Goal: Information Seeking & Learning: Learn about a topic

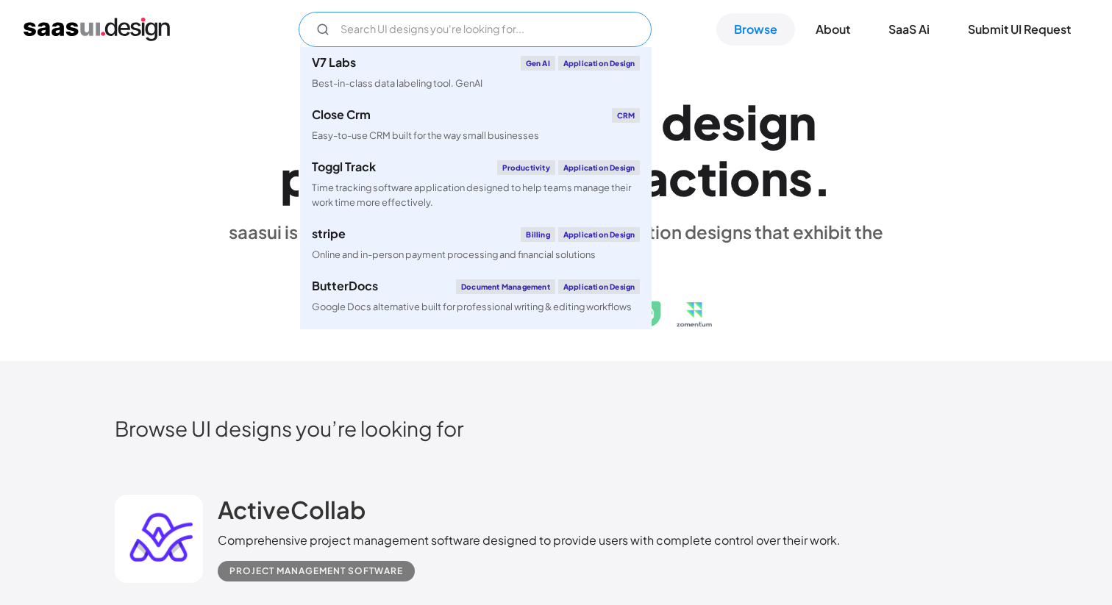
click at [475, 32] on input "Email Form" at bounding box center [475, 29] width 353 height 35
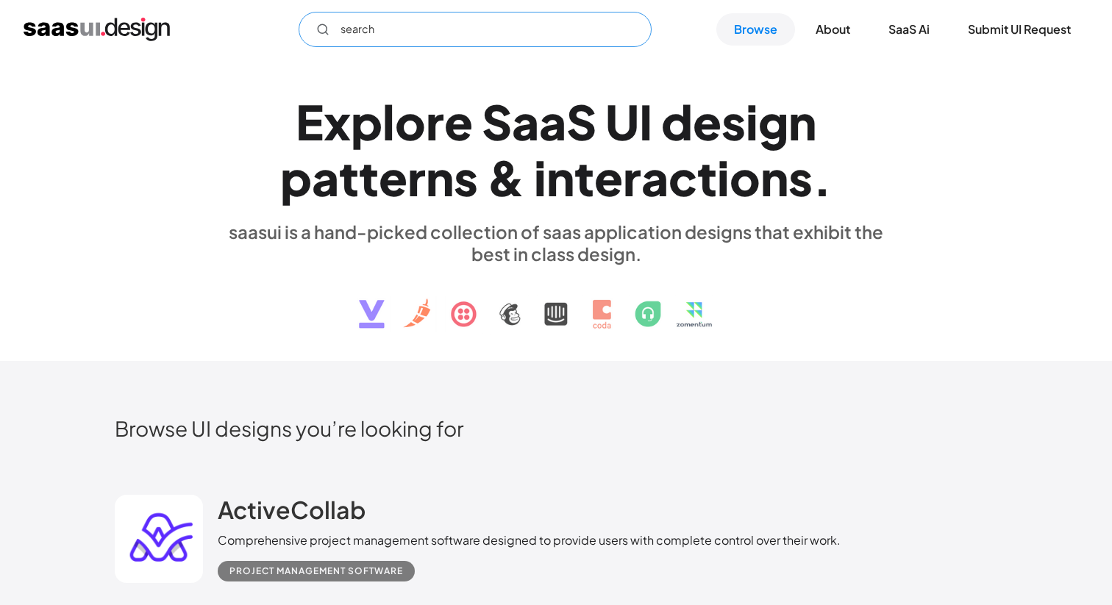
type input "search"
click at [915, 179] on div "E x p l o r e S a a S U I d e s i g n p a t t e r n s & i n t e r a c t i o n s…" at bounding box center [556, 210] width 882 height 263
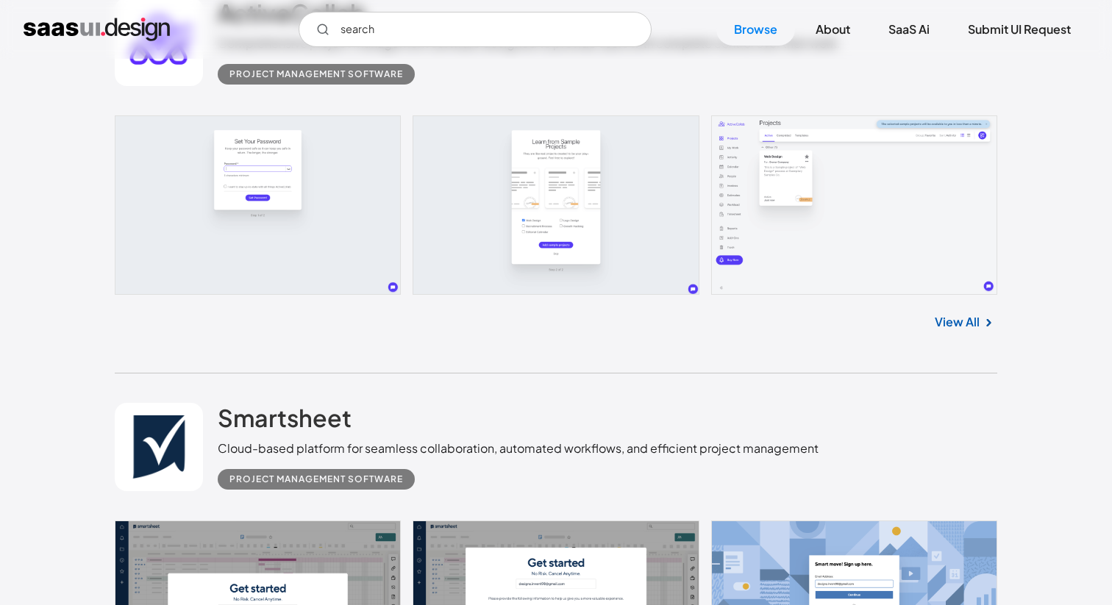
scroll to position [490, 0]
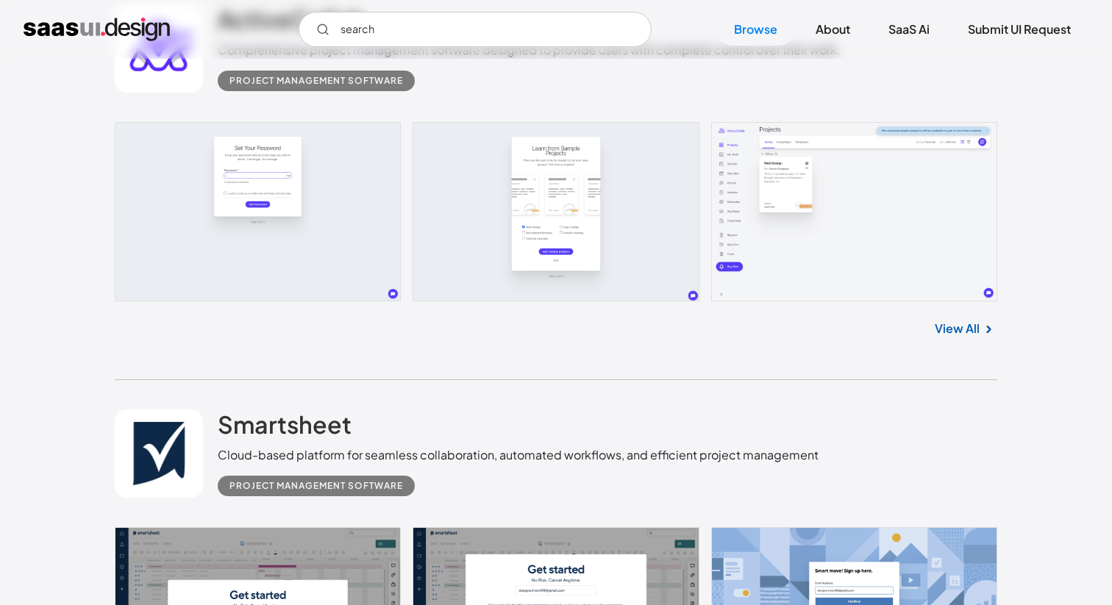
click at [917, 181] on link at bounding box center [556, 211] width 882 height 179
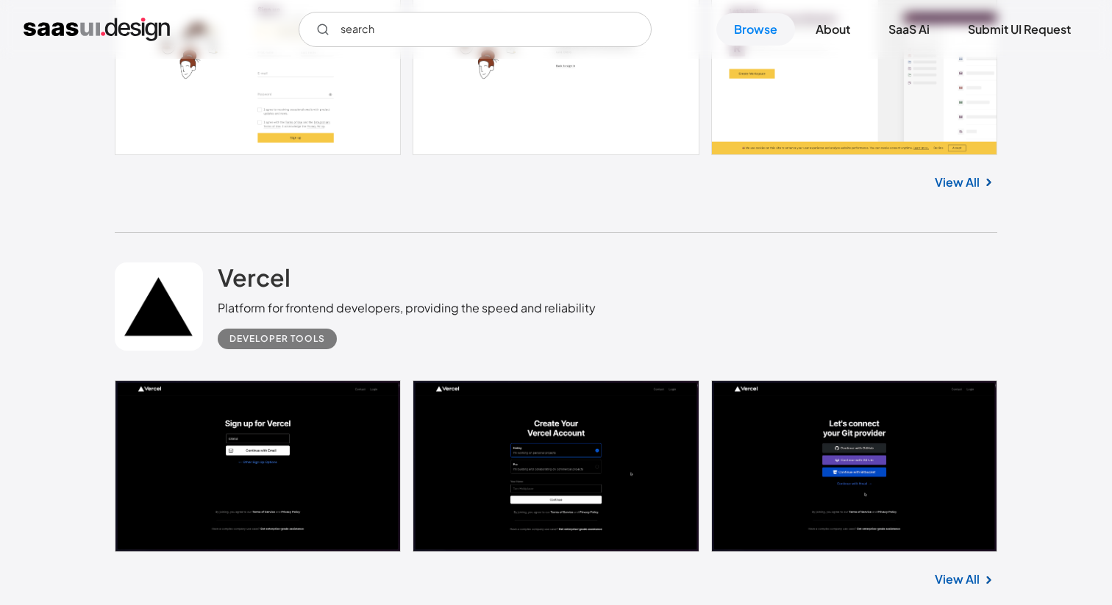
scroll to position [1347, 0]
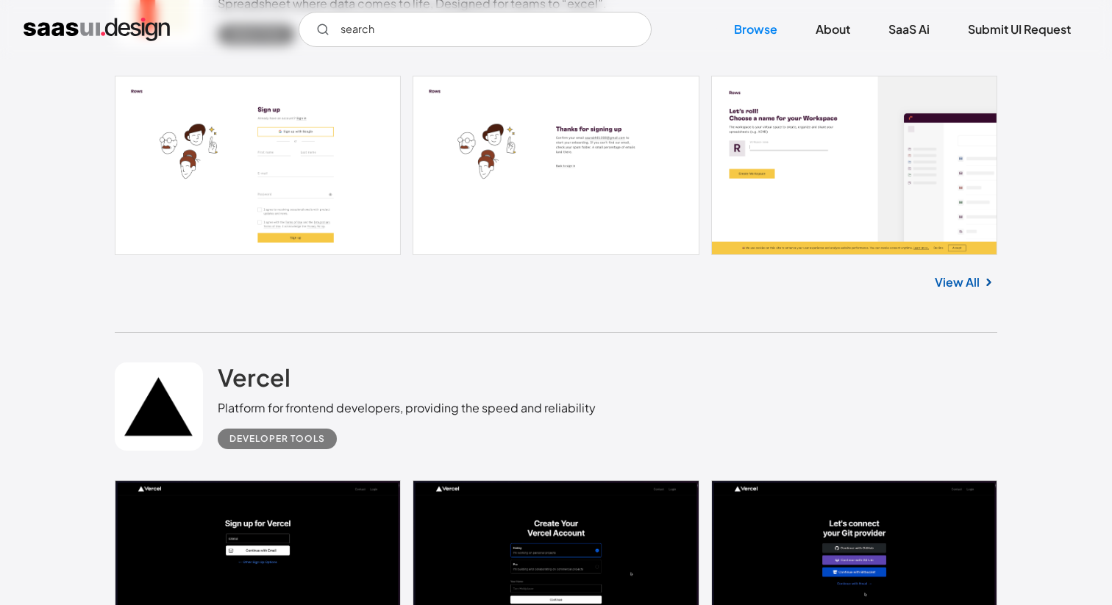
click at [861, 199] on link at bounding box center [556, 165] width 882 height 179
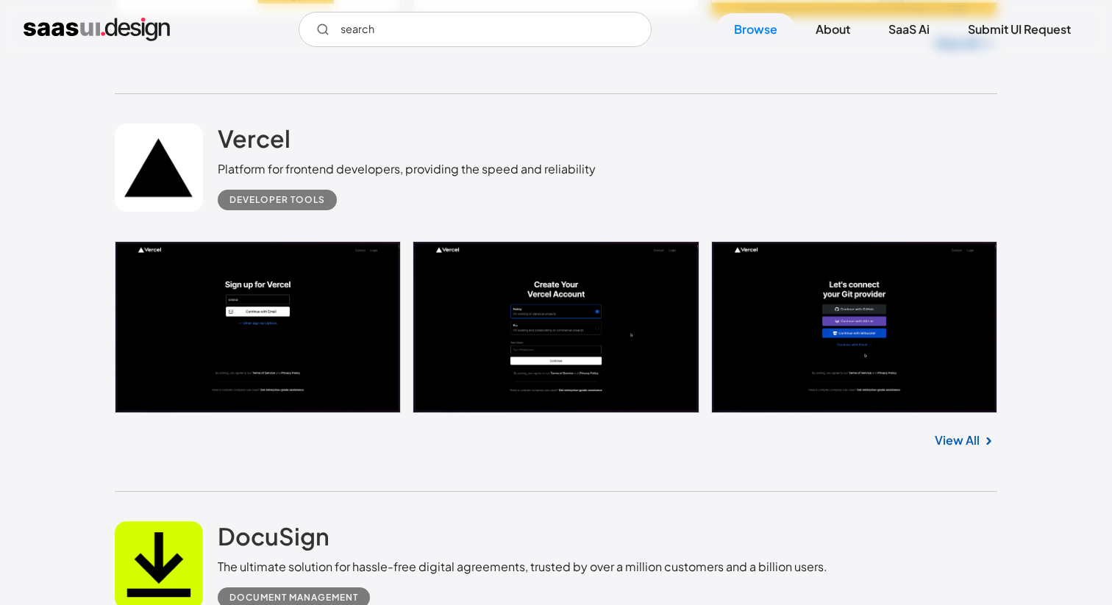
click at [260, 326] on link at bounding box center [556, 327] width 882 height 172
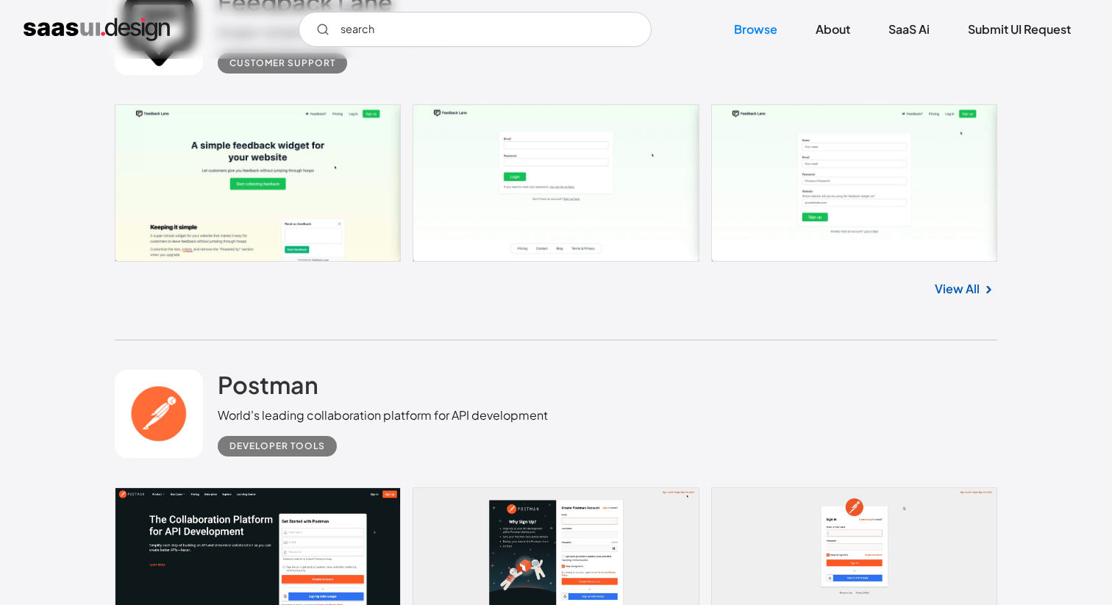
scroll to position [5332, 0]
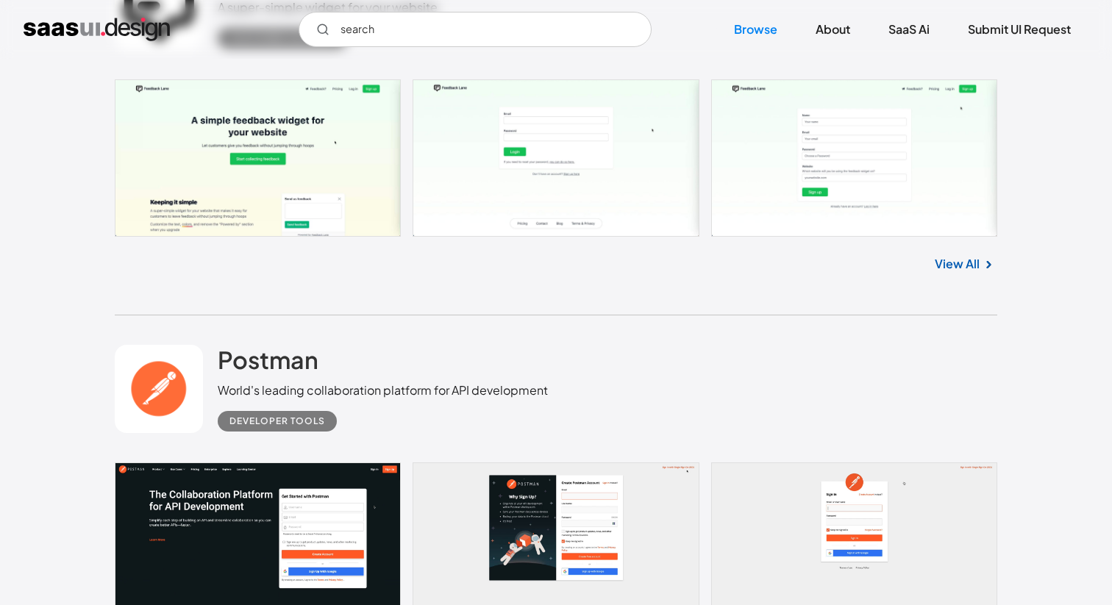
click at [618, 200] on link at bounding box center [556, 157] width 882 height 157
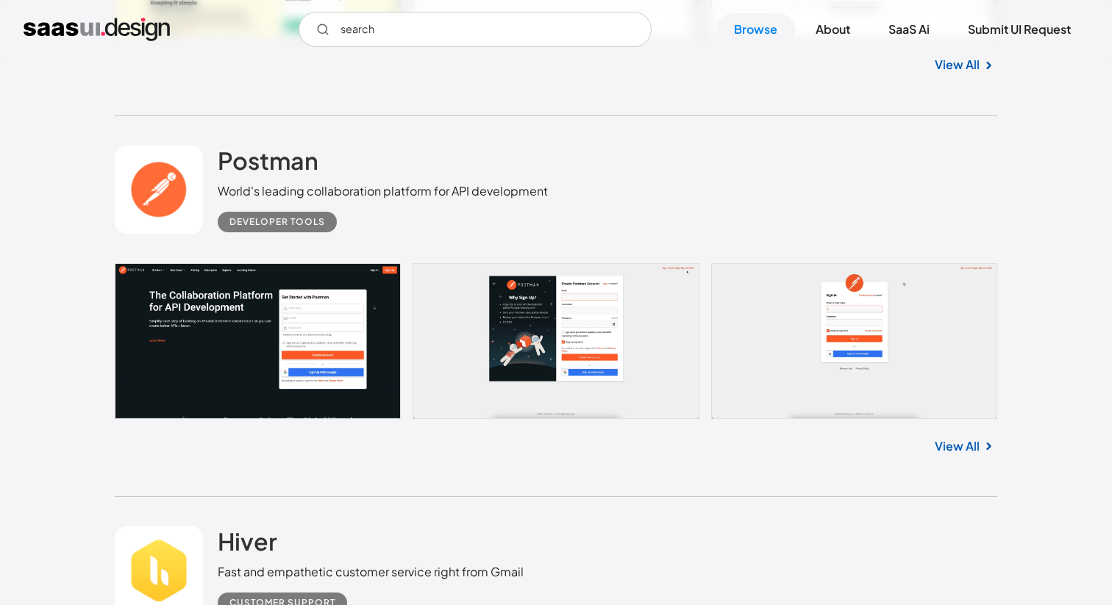
scroll to position [5591, 0]
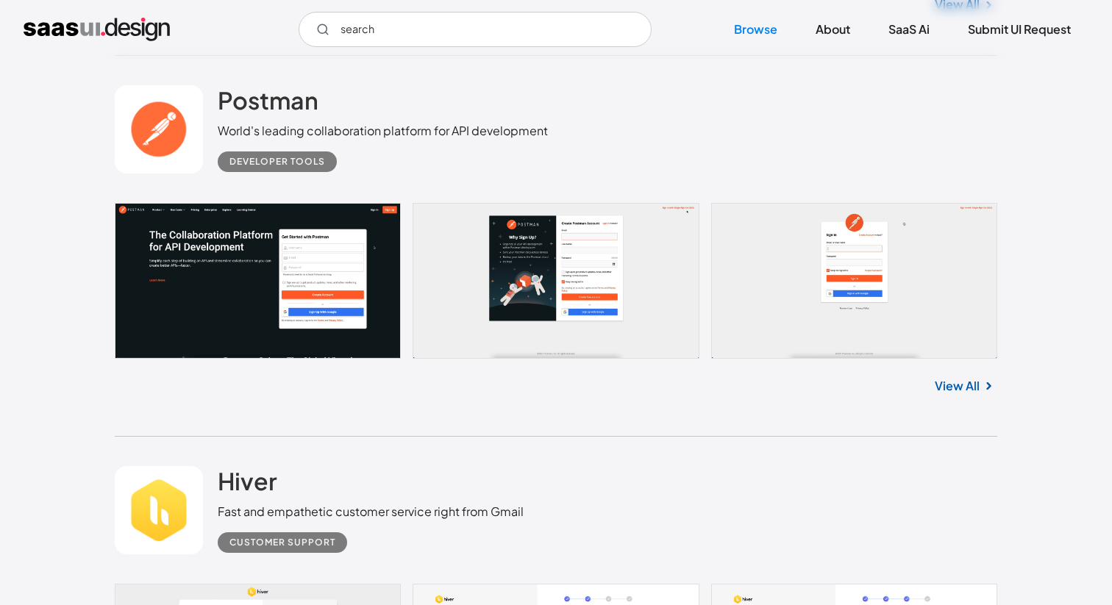
click at [565, 329] on link at bounding box center [556, 281] width 882 height 156
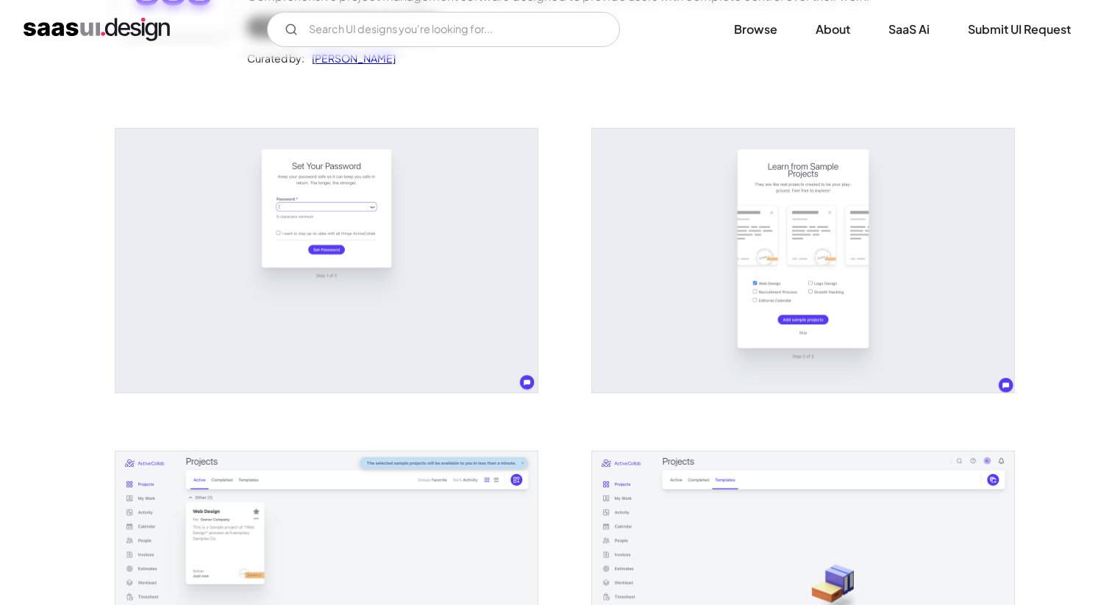
scroll to position [459, 0]
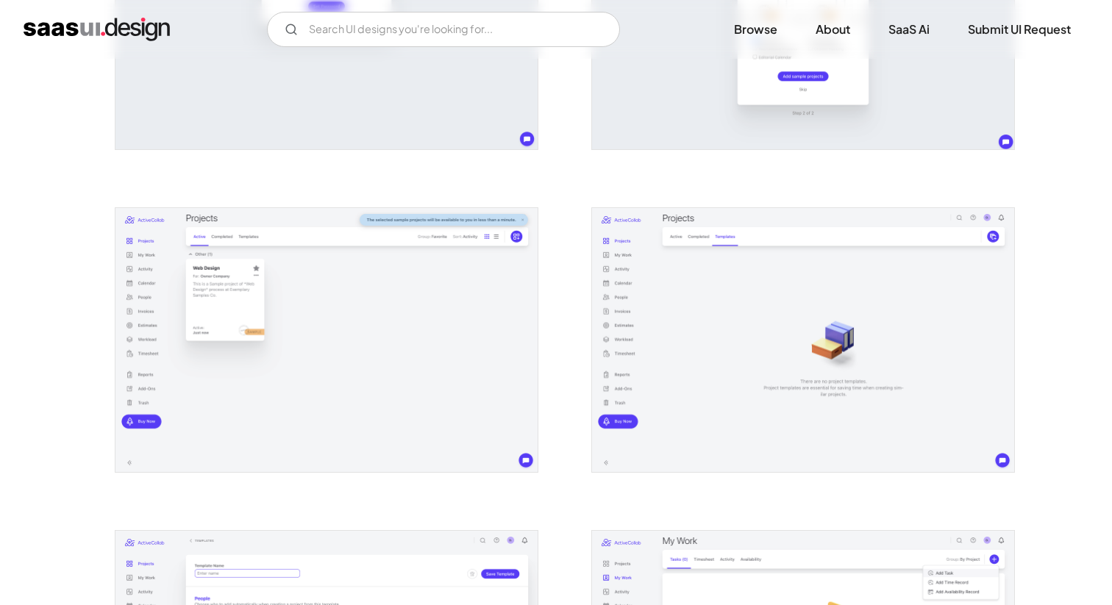
click at [923, 270] on img "open lightbox" at bounding box center [803, 340] width 422 height 264
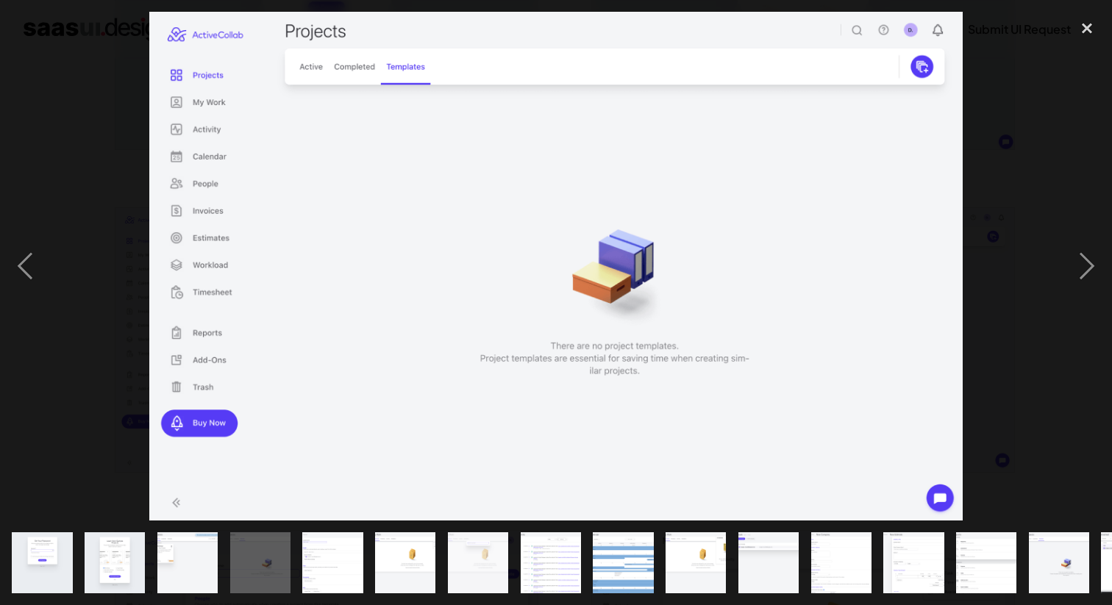
click at [1019, 185] on div at bounding box center [556, 266] width 1112 height 508
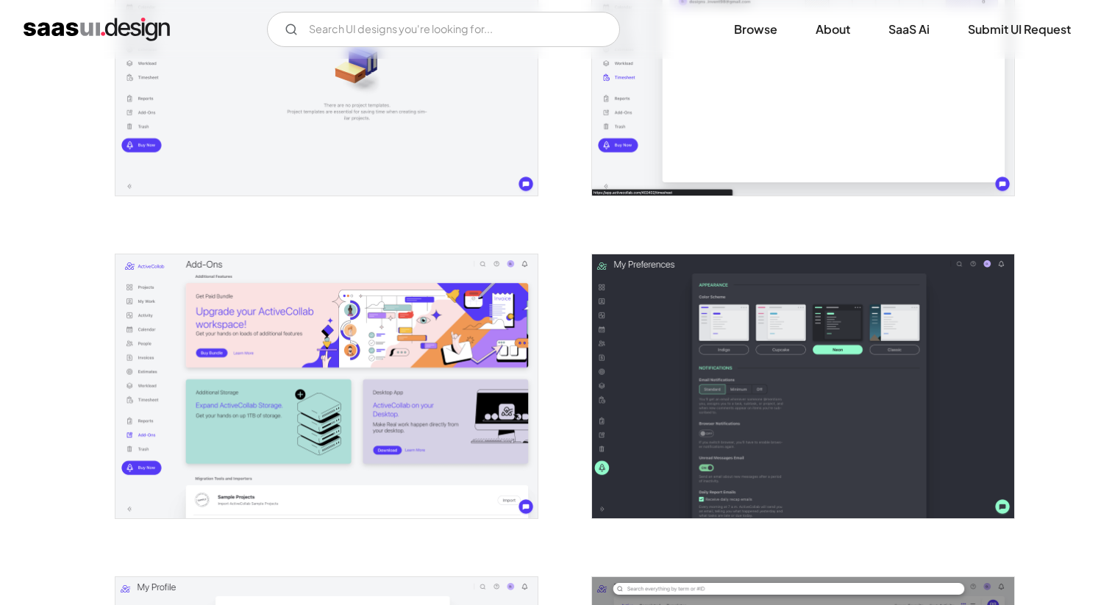
scroll to position [2723, 0]
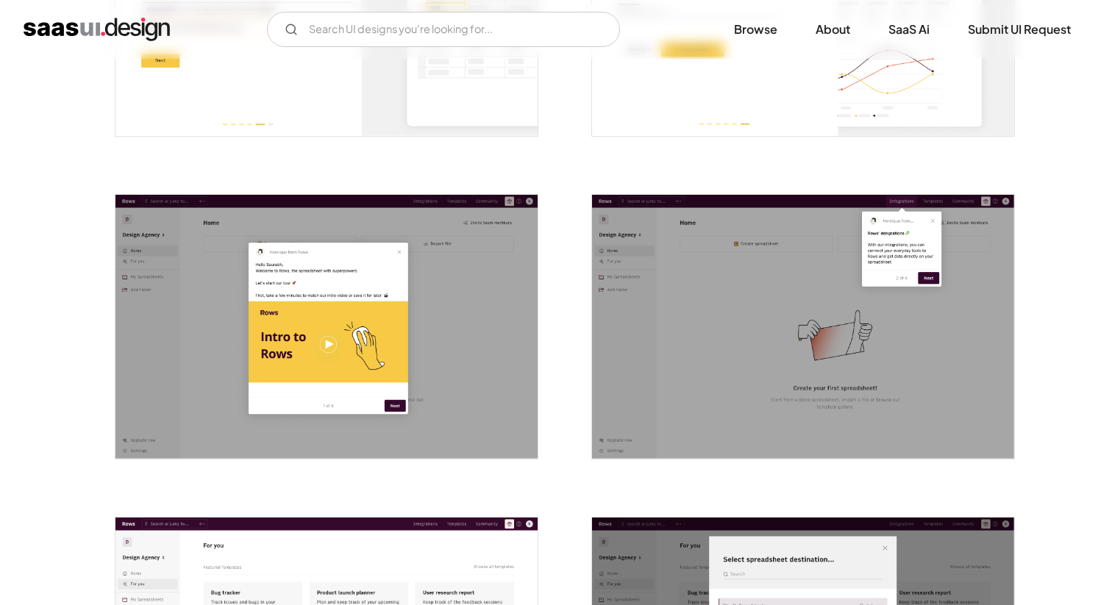
scroll to position [1538, 0]
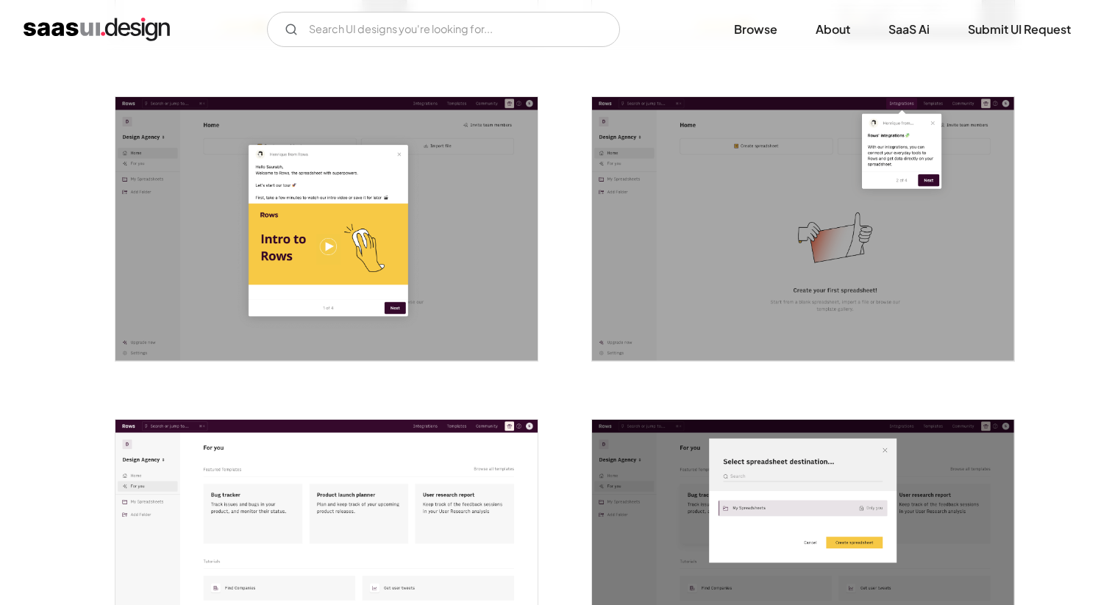
click at [851, 290] on img "open lightbox" at bounding box center [803, 229] width 422 height 264
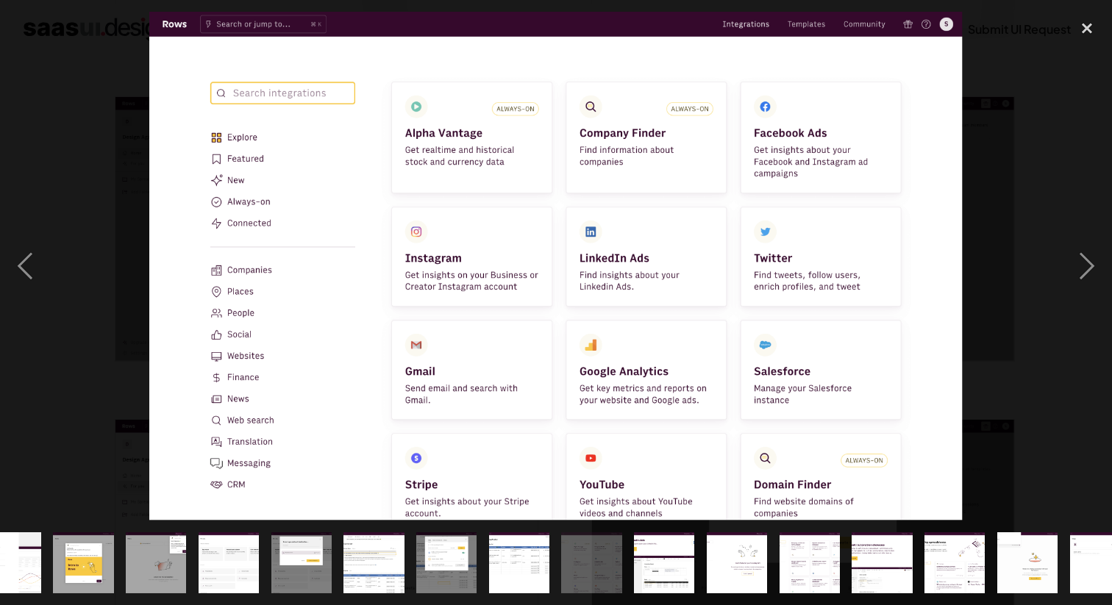
scroll to position [0, 570]
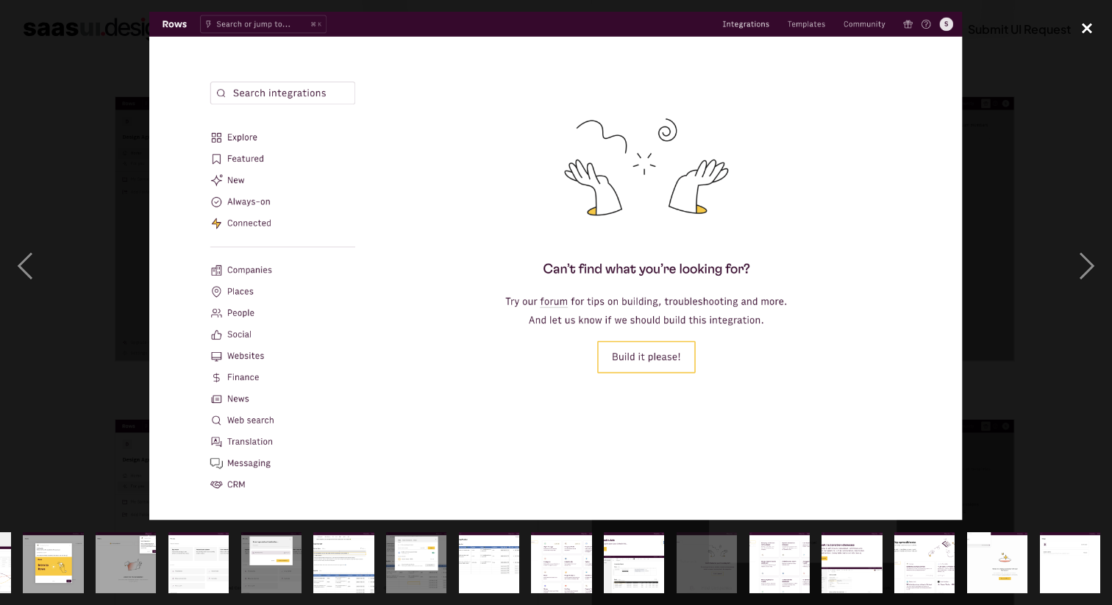
click at [1076, 26] on div "close lightbox" at bounding box center [1087, 28] width 50 height 32
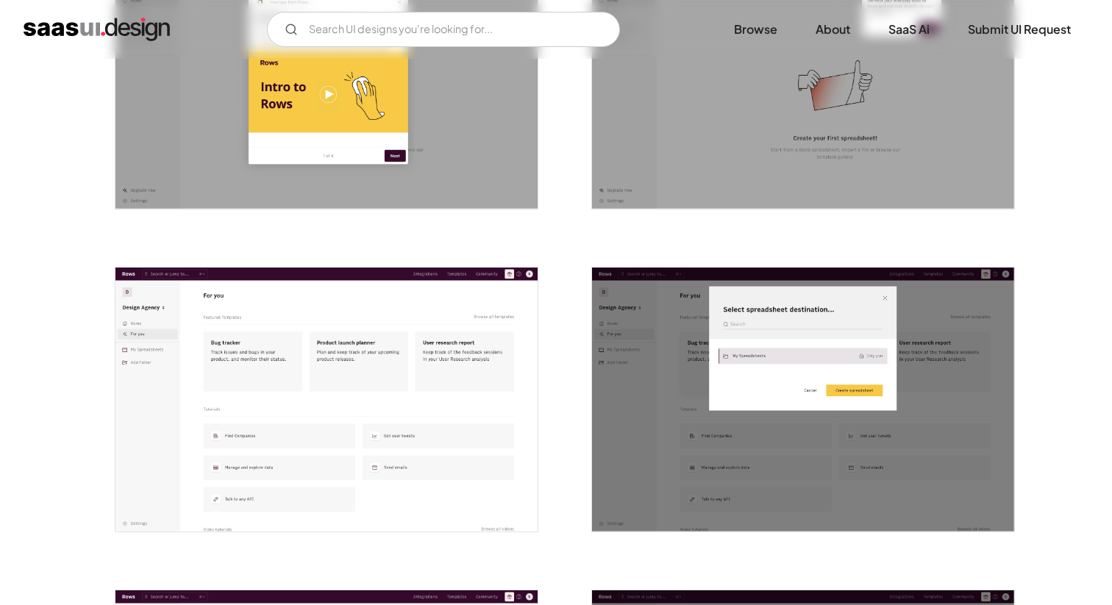
scroll to position [1741, 0]
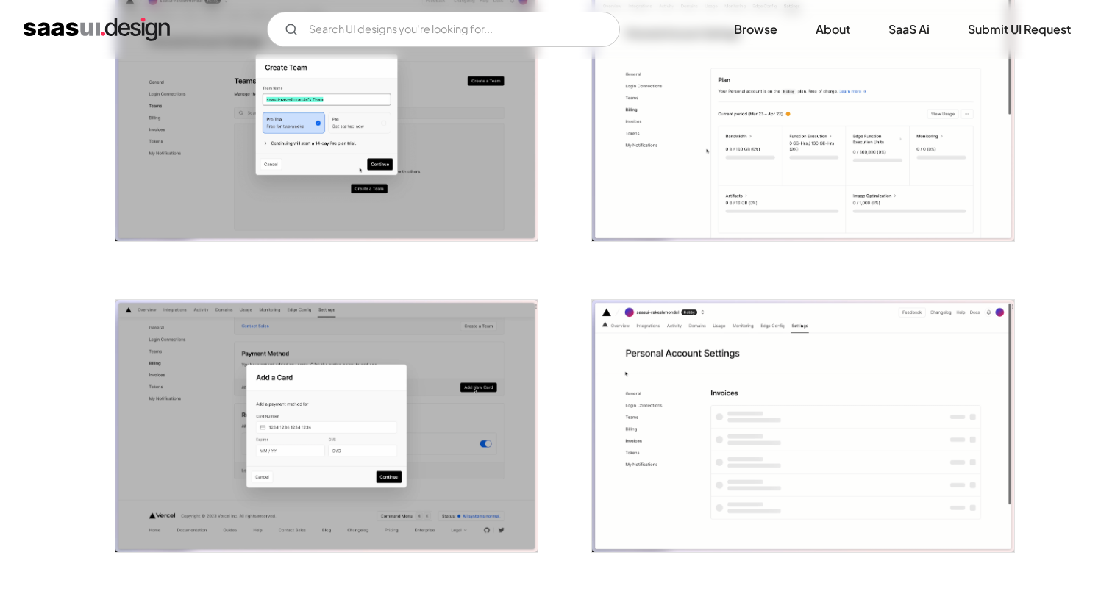
scroll to position [1920, 0]
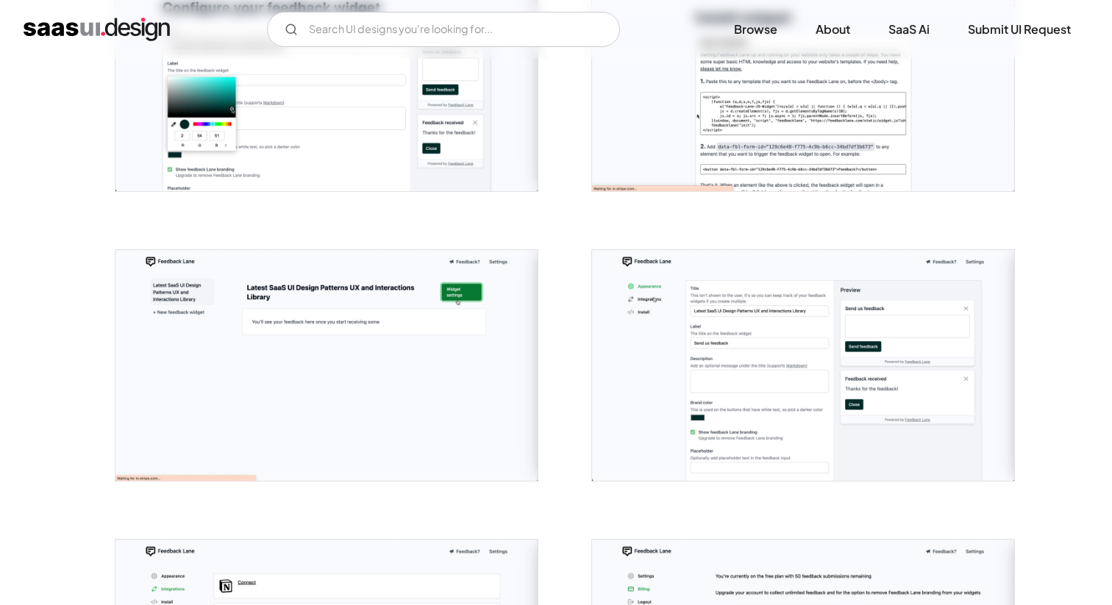
scroll to position [913, 0]
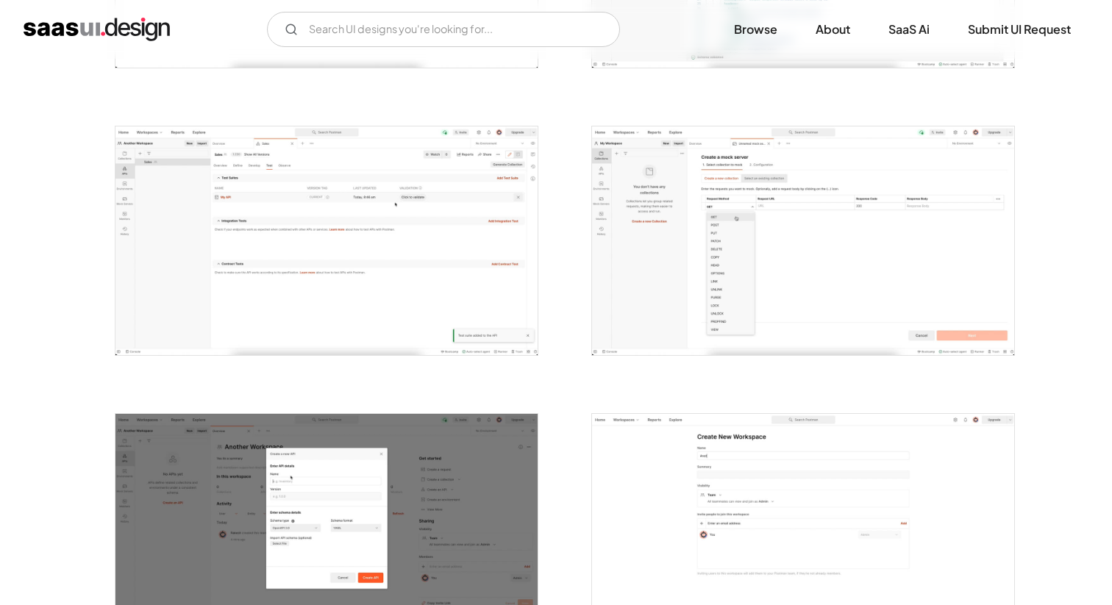
scroll to position [1256, 0]
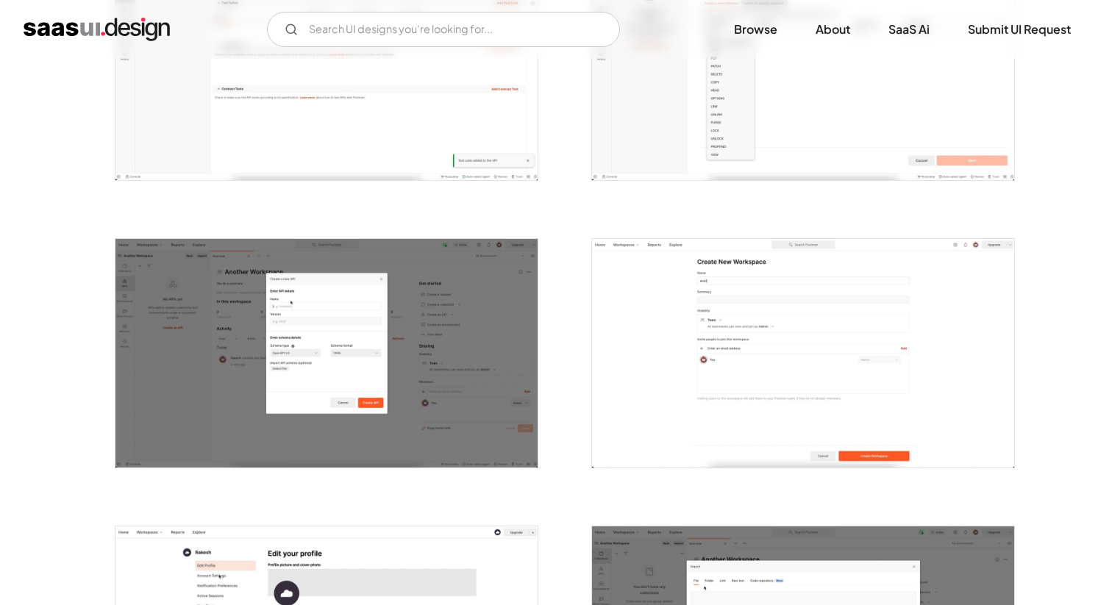
click at [717, 449] on img "open lightbox" at bounding box center [803, 353] width 422 height 229
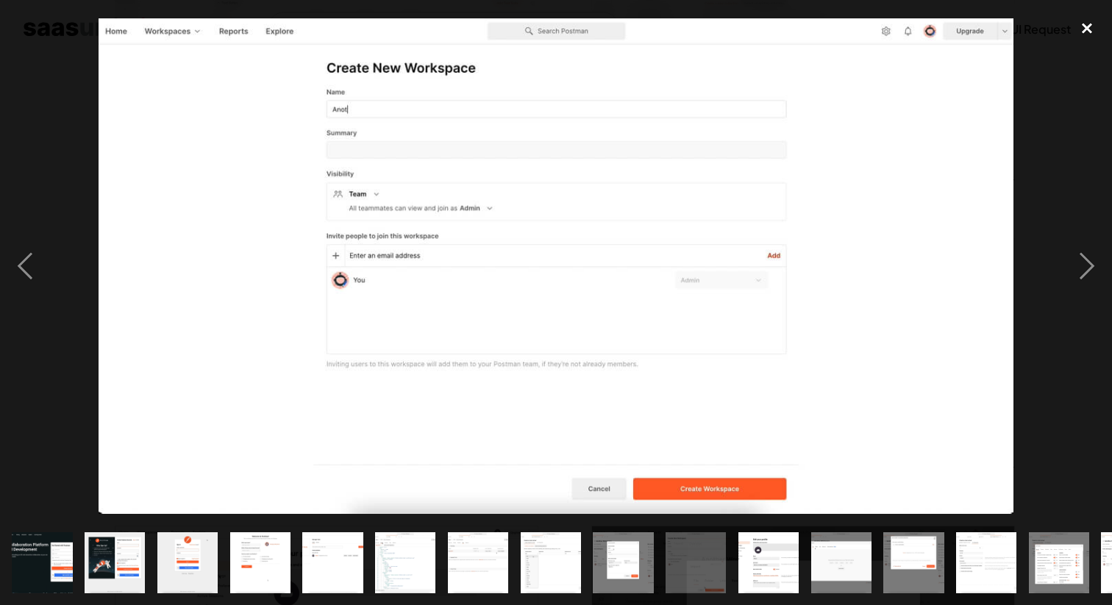
click at [1086, 32] on div "close lightbox" at bounding box center [1087, 28] width 50 height 32
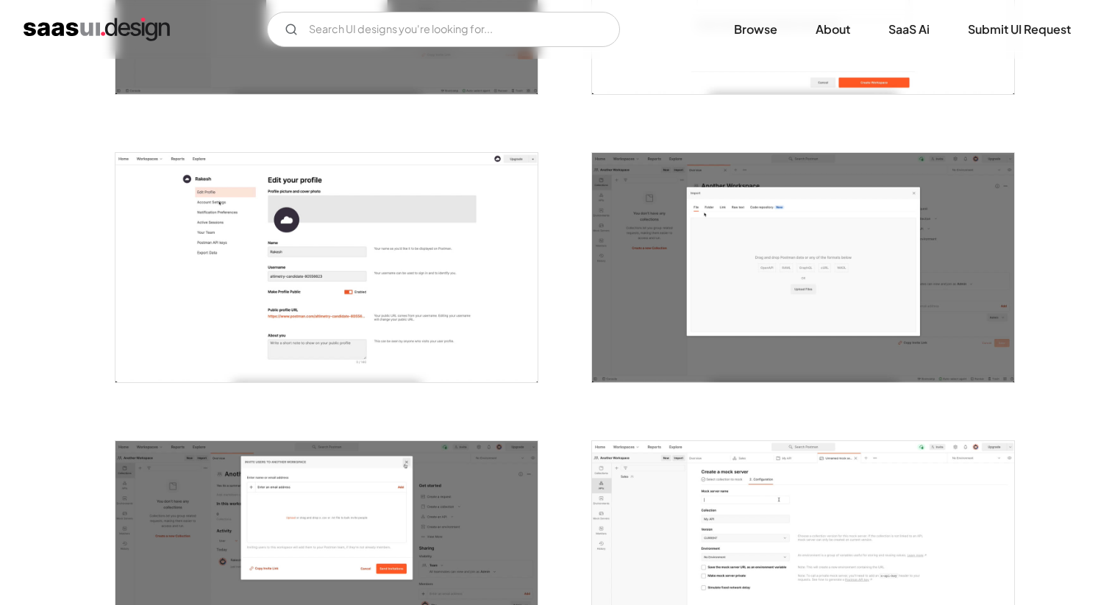
scroll to position [1746, 0]
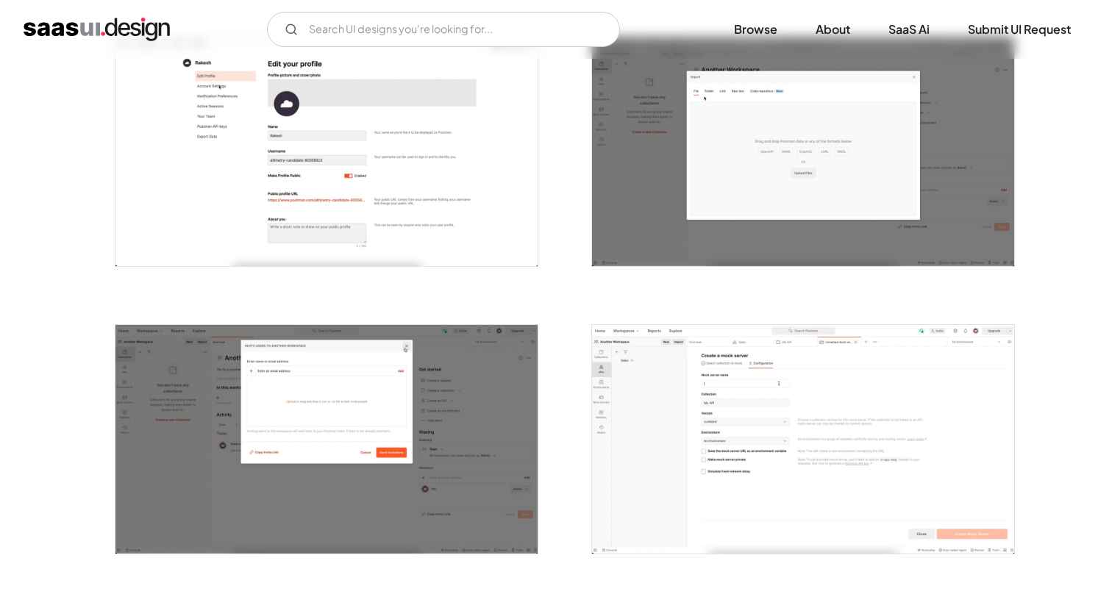
click at [760, 200] on img "open lightbox" at bounding box center [803, 151] width 422 height 229
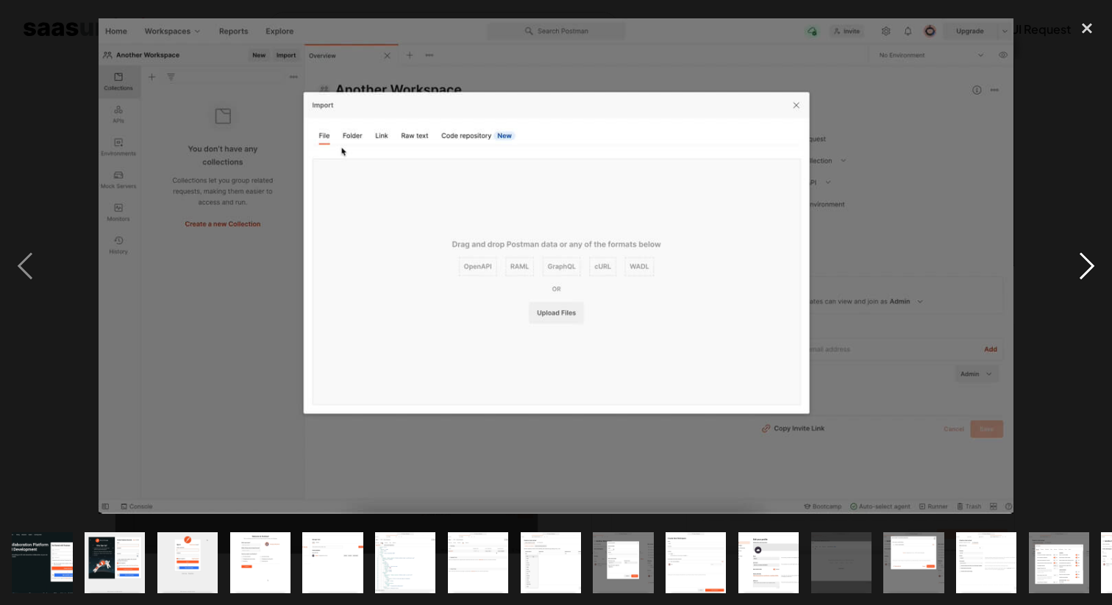
click at [1068, 195] on div "next image" at bounding box center [1087, 266] width 50 height 508
